Goal: Task Accomplishment & Management: Complete application form

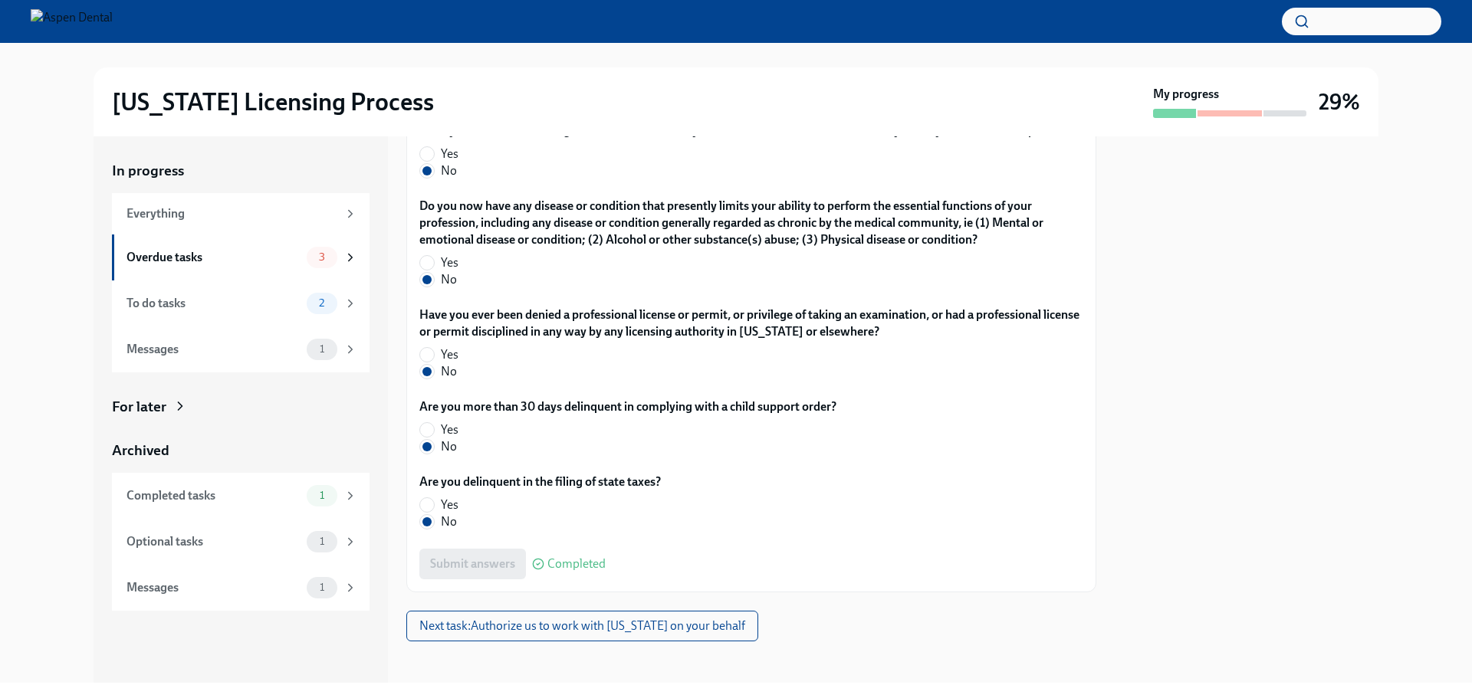
scroll to position [3063, 0]
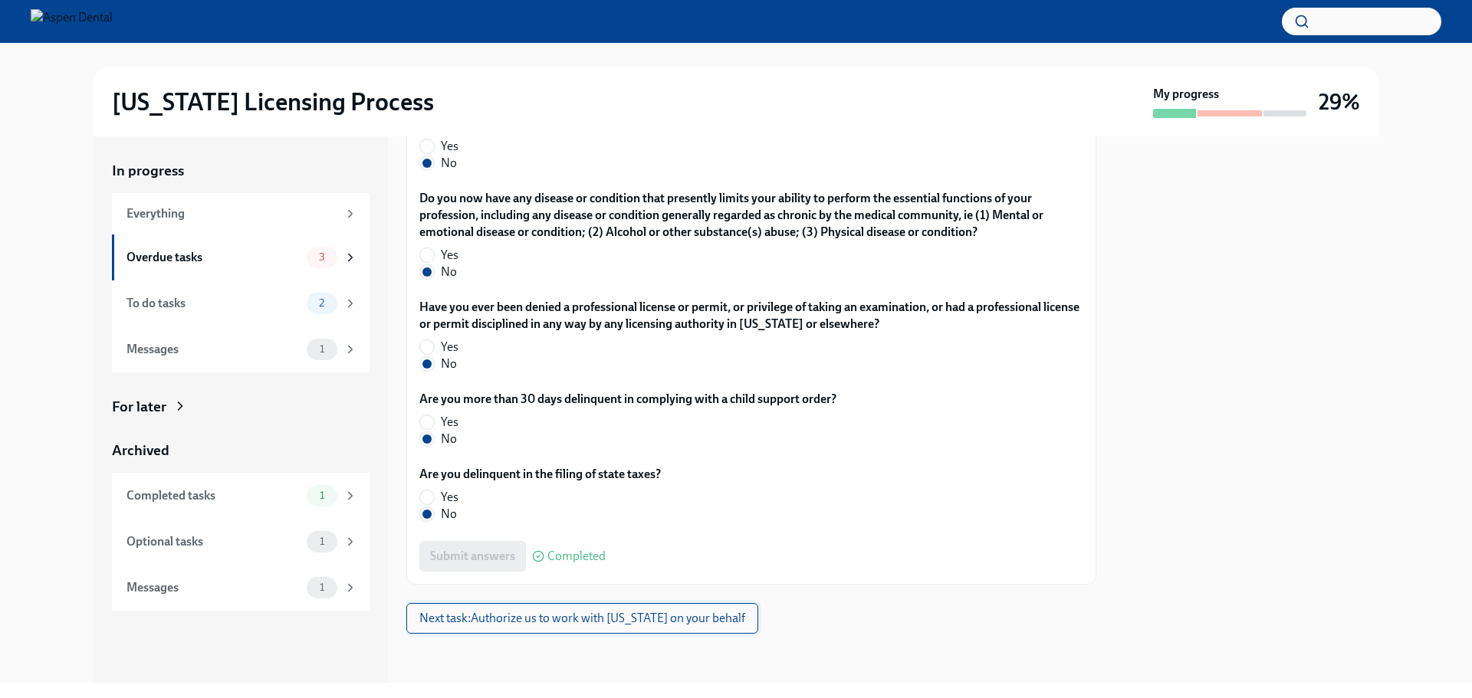
click at [579, 626] on button "Next task : Authorize us to work with [US_STATE] on your behalf" at bounding box center [582, 618] width 352 height 31
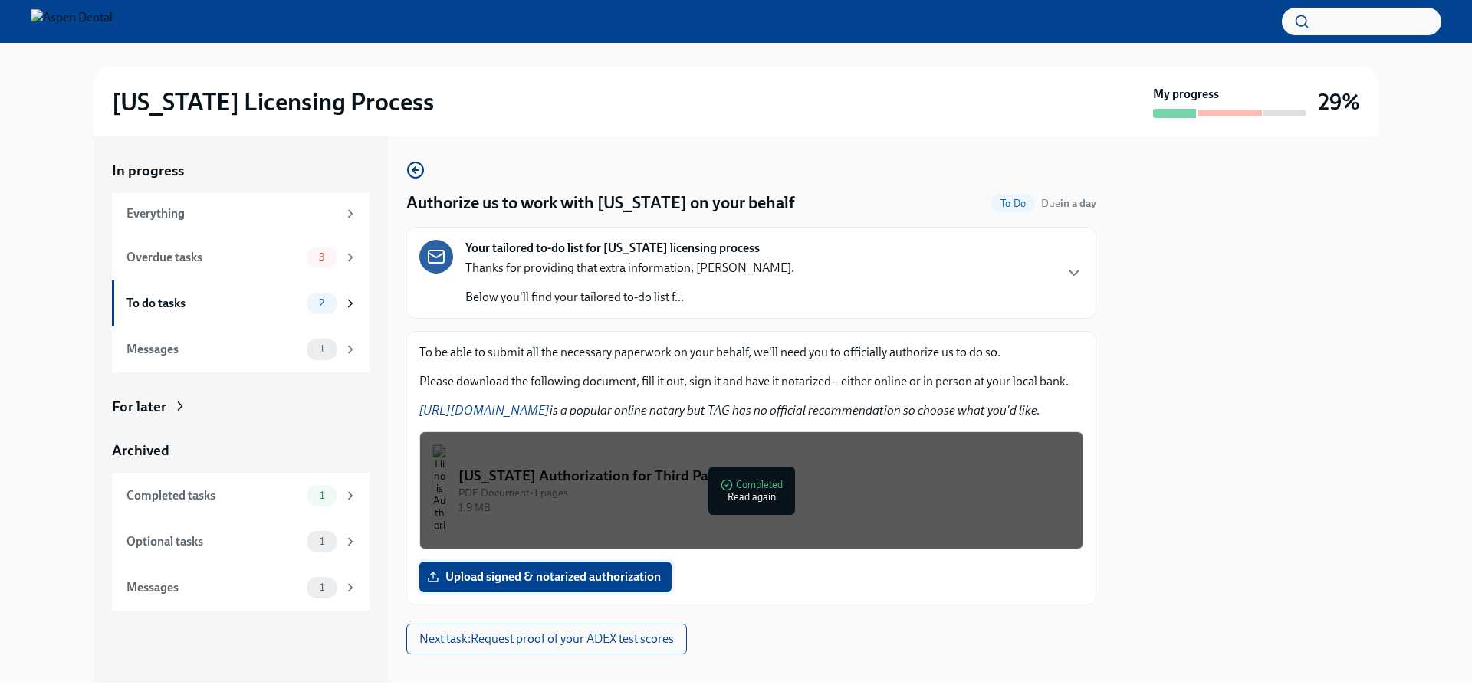
click at [536, 586] on label "Upload signed & notarized authorization" at bounding box center [545, 577] width 252 height 31
click at [0, 0] on input "Upload signed & notarized authorization" at bounding box center [0, 0] width 0 height 0
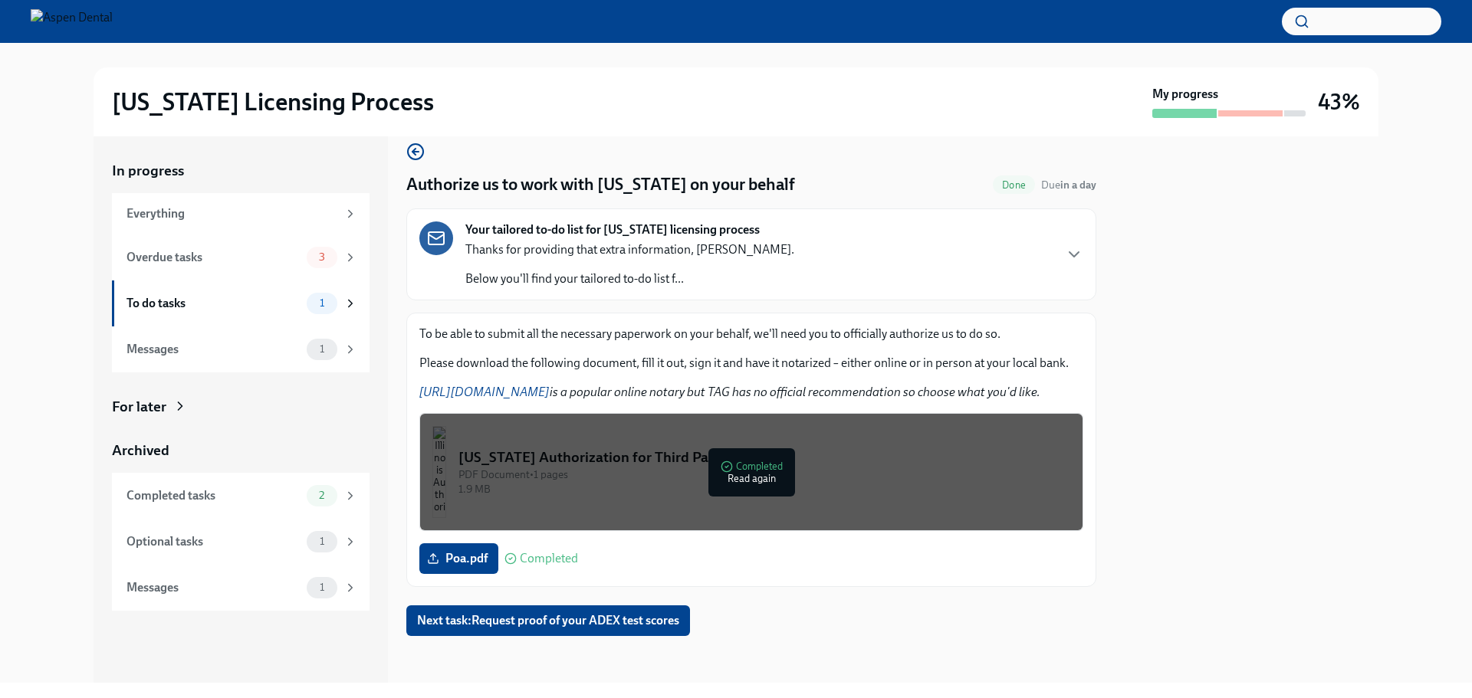
scroll to position [21, 0]
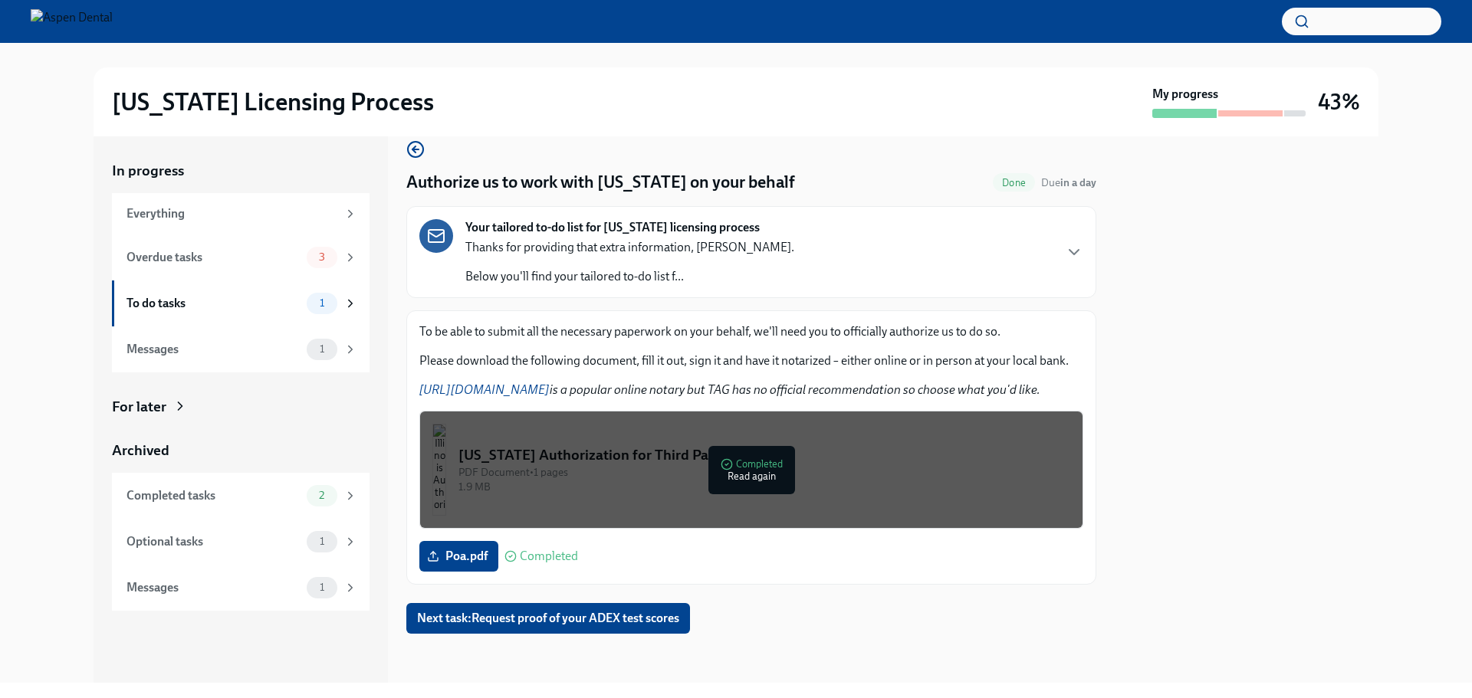
click at [481, 638] on div at bounding box center [751, 658] width 690 height 49
click at [481, 623] on span "Next task : Request proof of your ADEX test scores" at bounding box center [548, 618] width 262 height 15
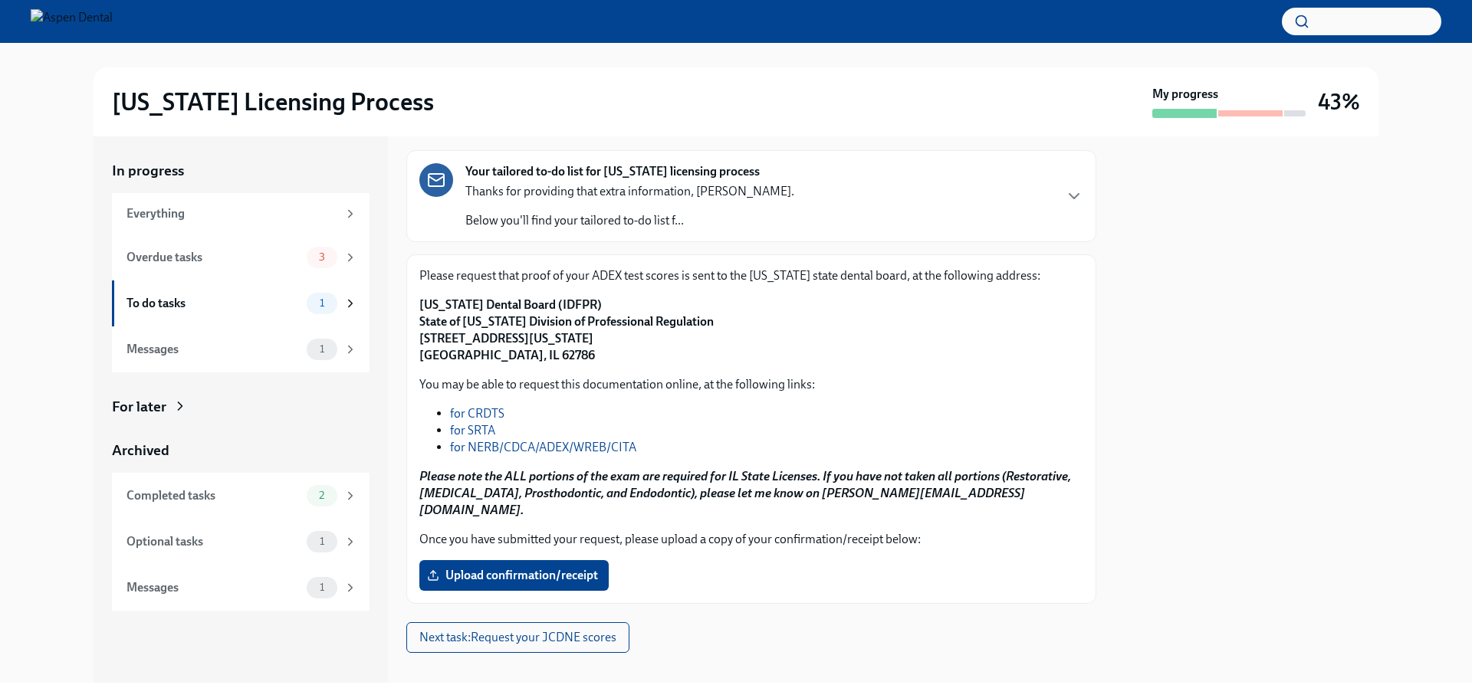
scroll to position [79, 0]
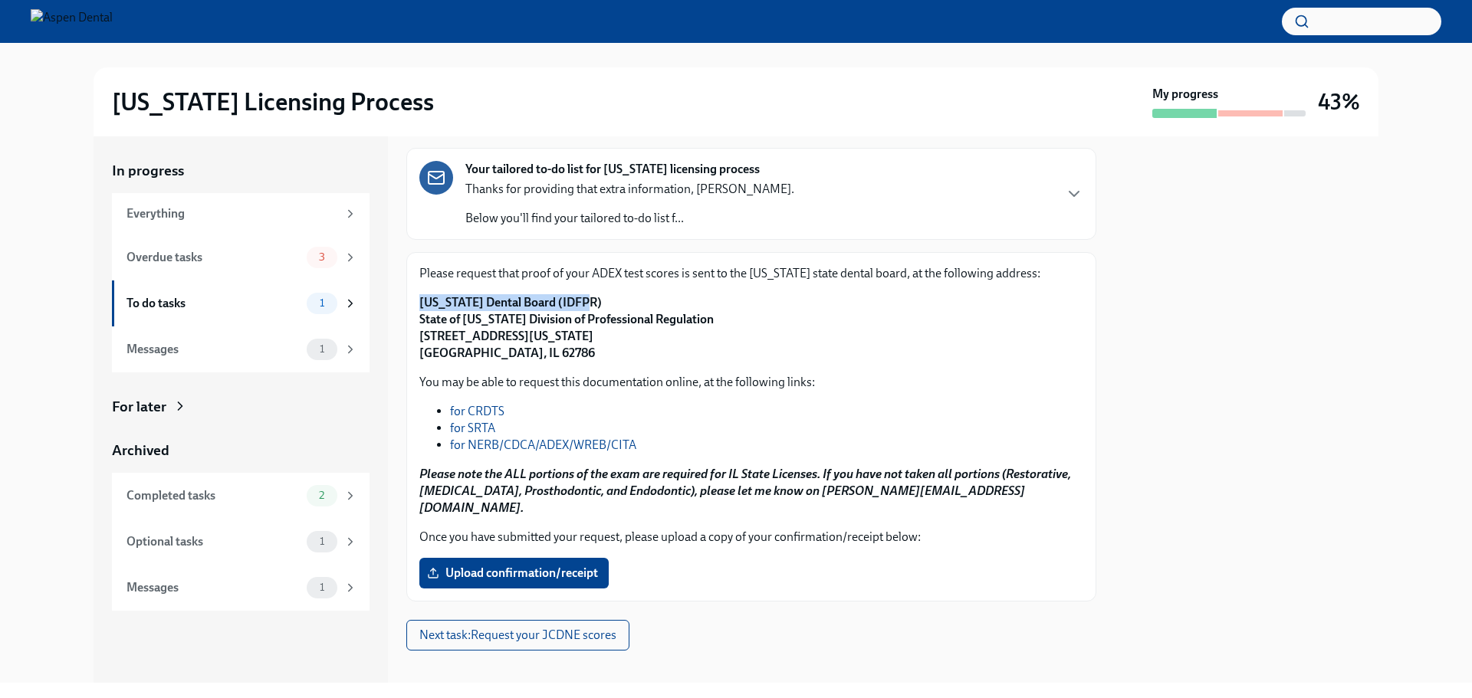
drag, startPoint x: 415, startPoint y: 299, endPoint x: 586, endPoint y: 302, distance: 170.9
click at [586, 302] on div "Please request that proof of your ADEX test scores is sent to the [US_STATE] st…" at bounding box center [751, 426] width 690 height 349
copy strong "[US_STATE] Dental Board (IDFPR)"
drag, startPoint x: 637, startPoint y: 330, endPoint x: 592, endPoint y: 336, distance: 45.6
click at [592, 336] on p "[US_STATE] Dental Board (IDFPR) State of [US_STATE] Division of Professional Re…" at bounding box center [751, 327] width 664 height 67
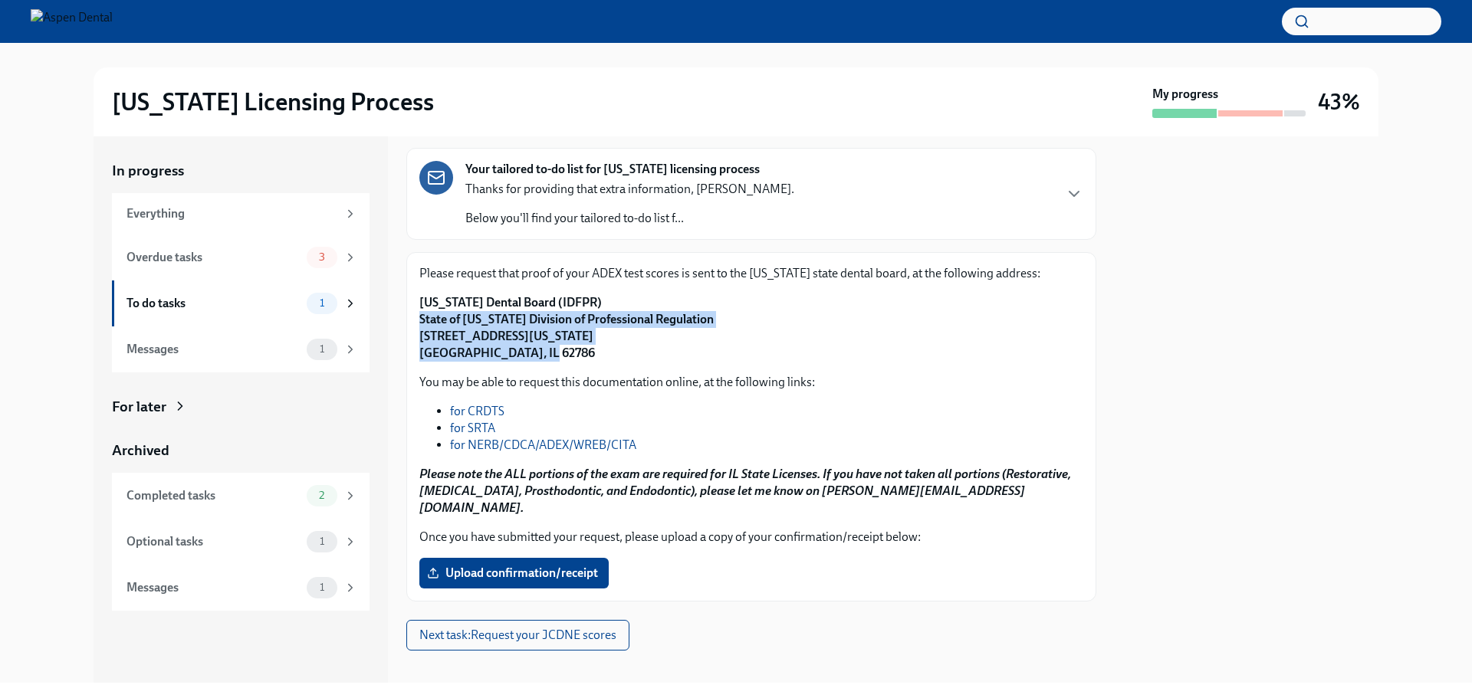
drag, startPoint x: 413, startPoint y: 351, endPoint x: 413, endPoint y: 317, distance: 34.5
click at [413, 317] on div "Please request that proof of your ADEX test scores is sent to the [US_STATE] st…" at bounding box center [751, 426] width 690 height 349
copy strong "State of [US_STATE] Division of Professional Regulation [STREET_ADDRESS][US_STA…"
click at [505, 566] on label "Upload confirmation/receipt" at bounding box center [513, 573] width 189 height 31
click at [0, 0] on input "Upload confirmation/receipt" at bounding box center [0, 0] width 0 height 0
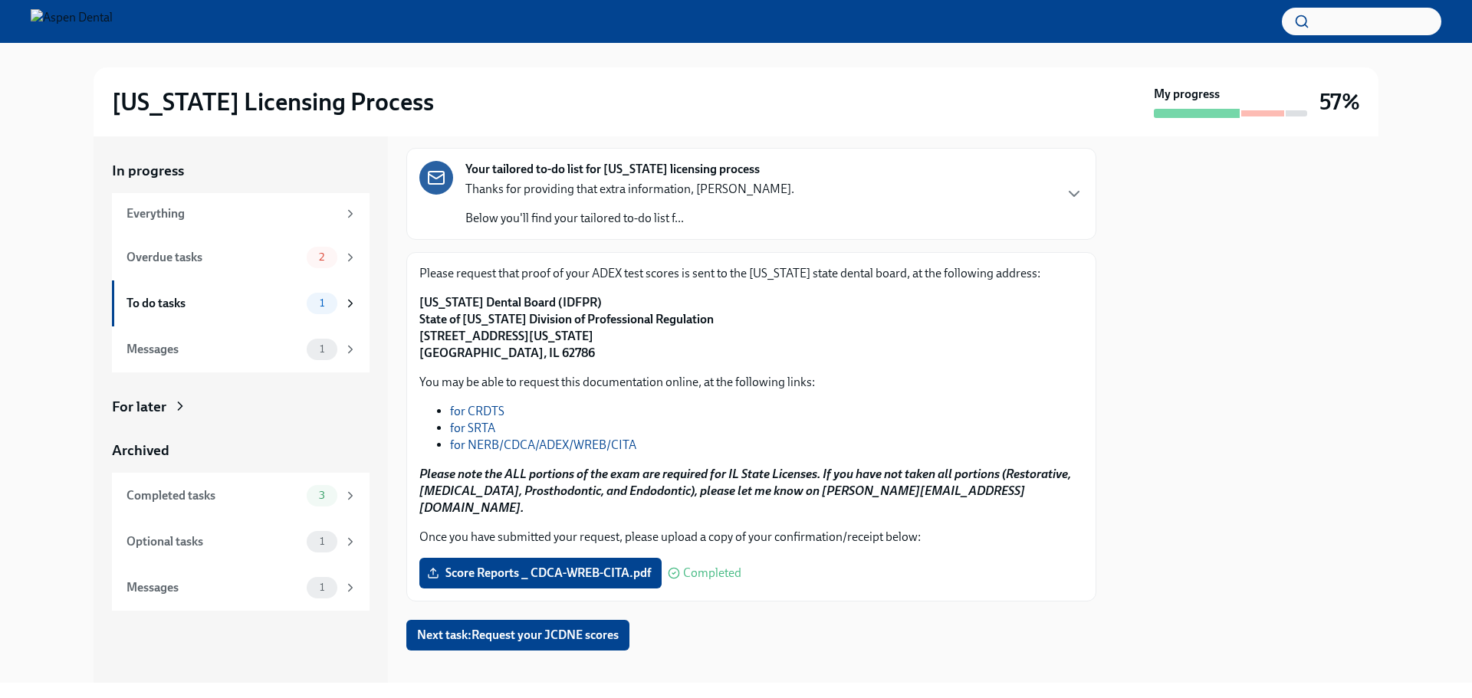
click at [832, 614] on div "Request proof of your ADEX test scores Done Due [DATE] Your tailored to-do list…" at bounding box center [751, 366] width 690 height 569
click at [620, 632] on button "Next task : Request your JCDNE scores" at bounding box center [517, 635] width 223 height 31
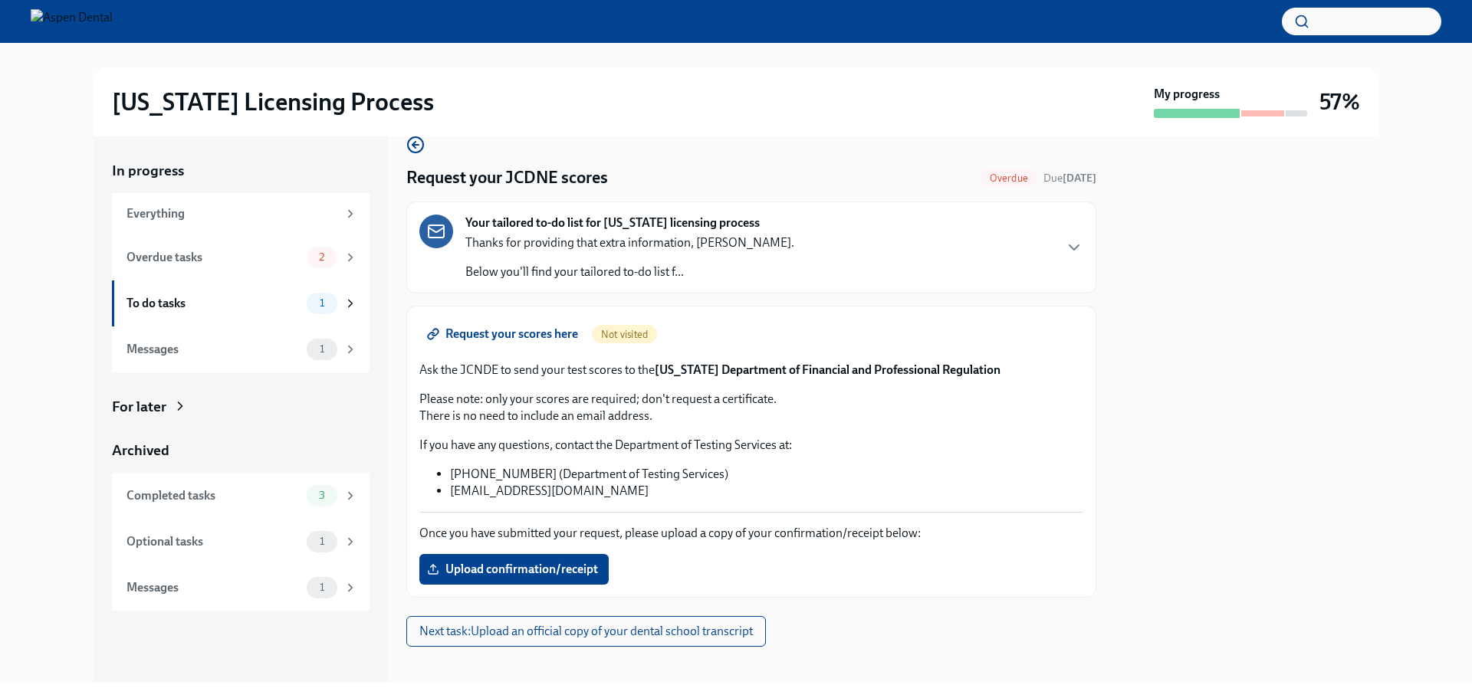
scroll to position [38, 0]
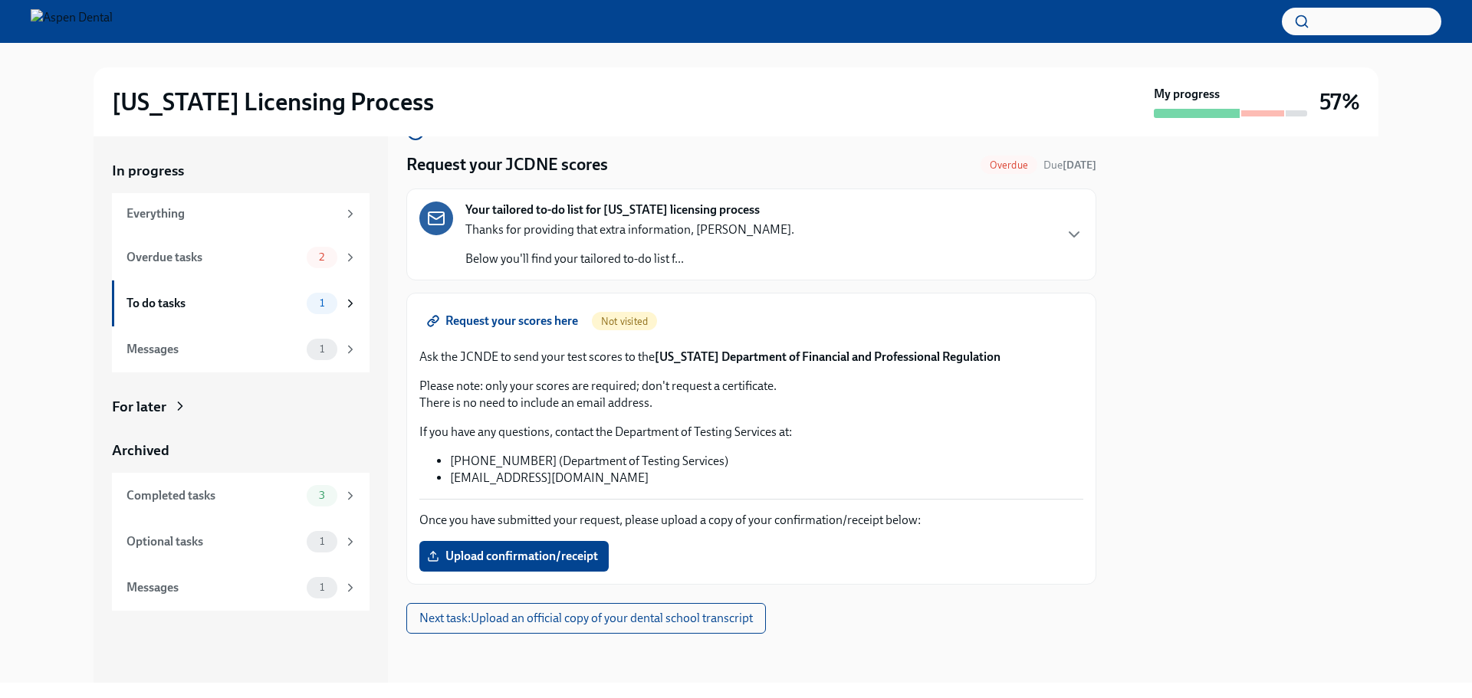
click at [617, 248] on div "Thanks for providing that extra information, [PERSON_NAME]. Below you'll find y…" at bounding box center [629, 244] width 329 height 46
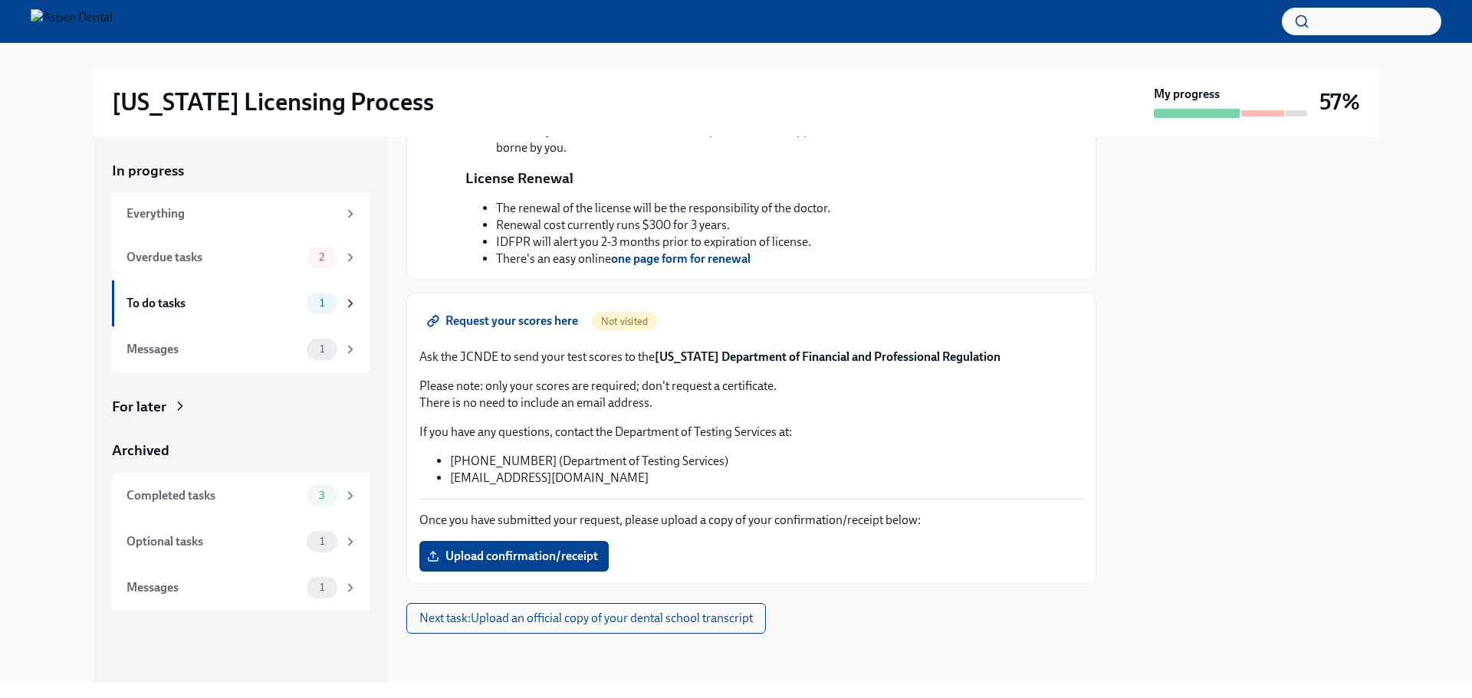
scroll to position [610, 0]
